Goal: Book appointment/travel/reservation

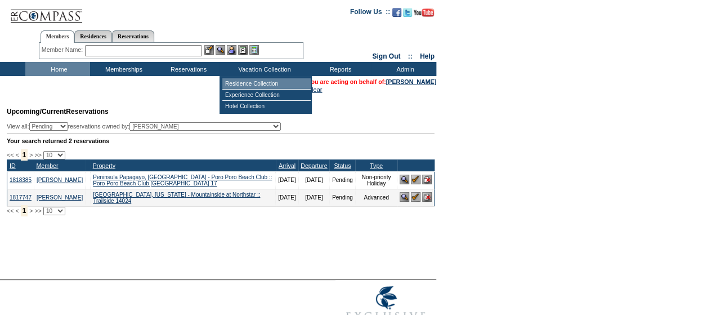
click at [247, 83] on td "Residence Collection" at bounding box center [266, 83] width 88 height 11
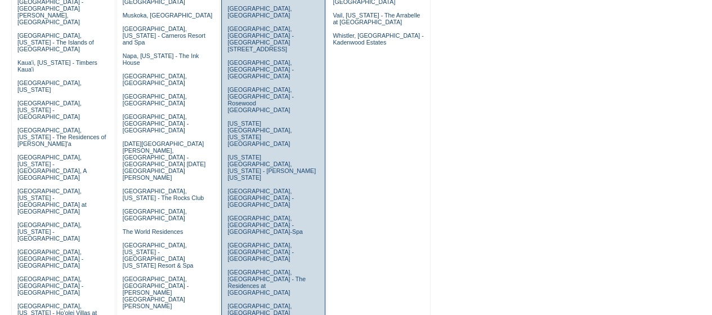
scroll to position [375, 0]
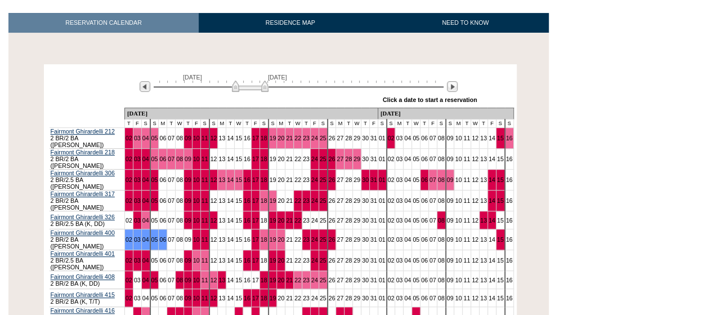
scroll to position [225, 0]
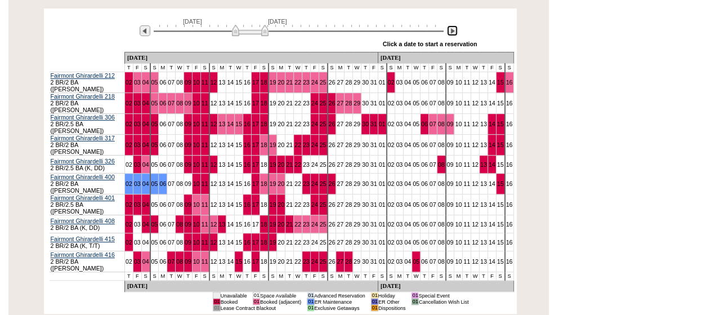
click at [451, 33] on img at bounding box center [452, 30] width 11 height 11
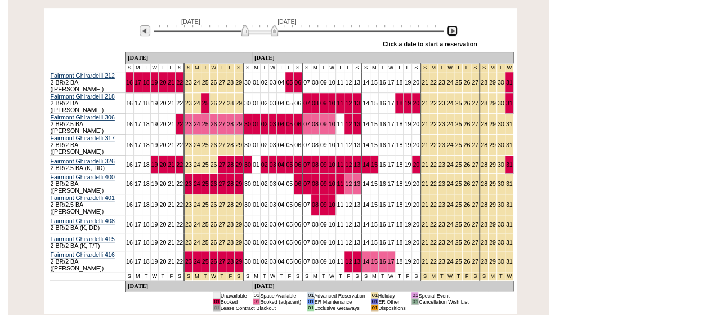
click at [451, 33] on img at bounding box center [452, 30] width 11 height 11
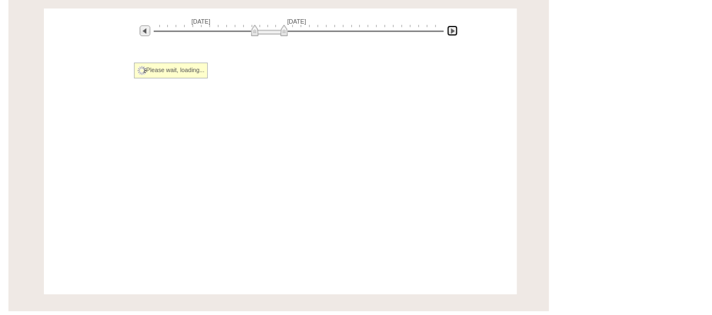
click at [451, 33] on img at bounding box center [452, 30] width 11 height 11
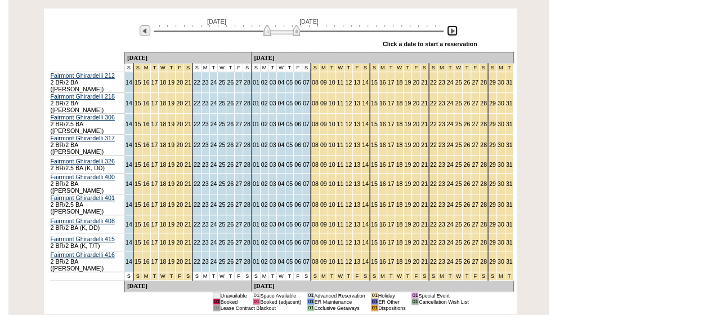
click at [295, 33] on img at bounding box center [281, 30] width 37 height 11
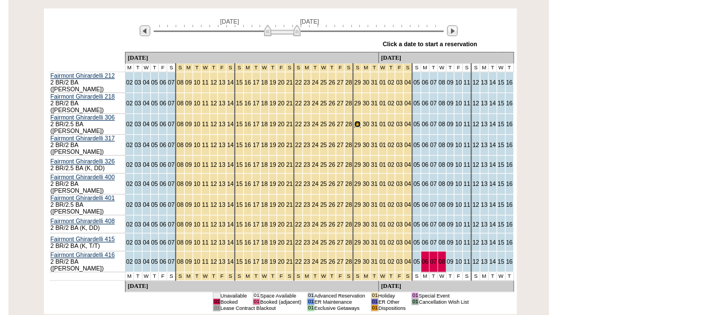
click at [354, 120] on link "29" at bounding box center [357, 123] width 7 height 7
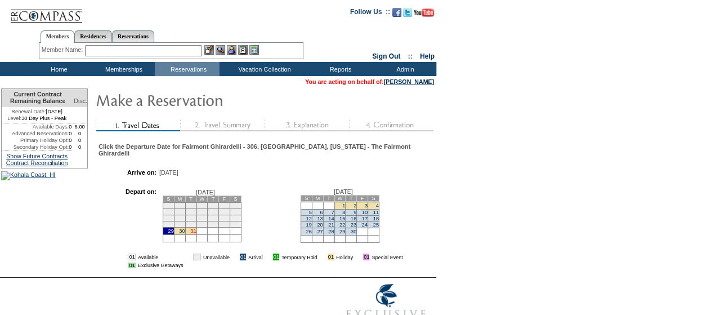
click at [196, 234] on link "31" at bounding box center [193, 231] width 6 height 6
